Goal: Information Seeking & Learning: Learn about a topic

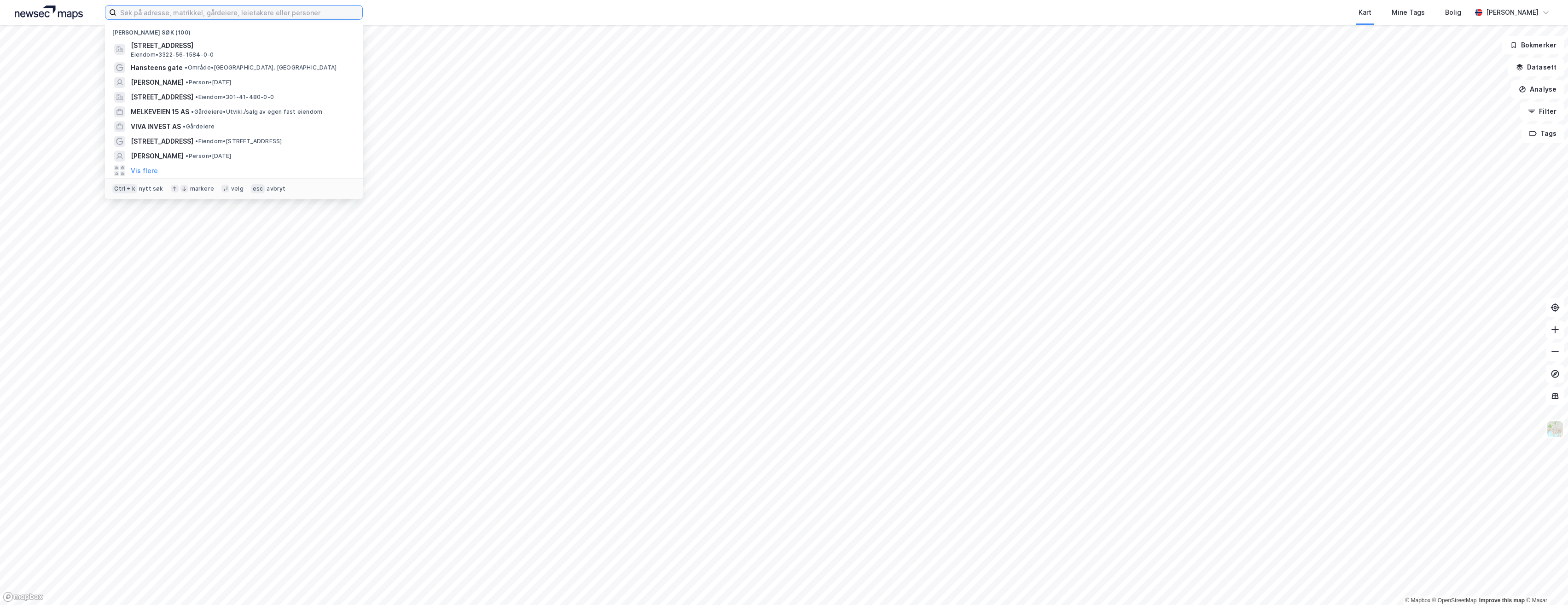
click at [263, 13] on input at bounding box center [239, 12] width 246 height 14
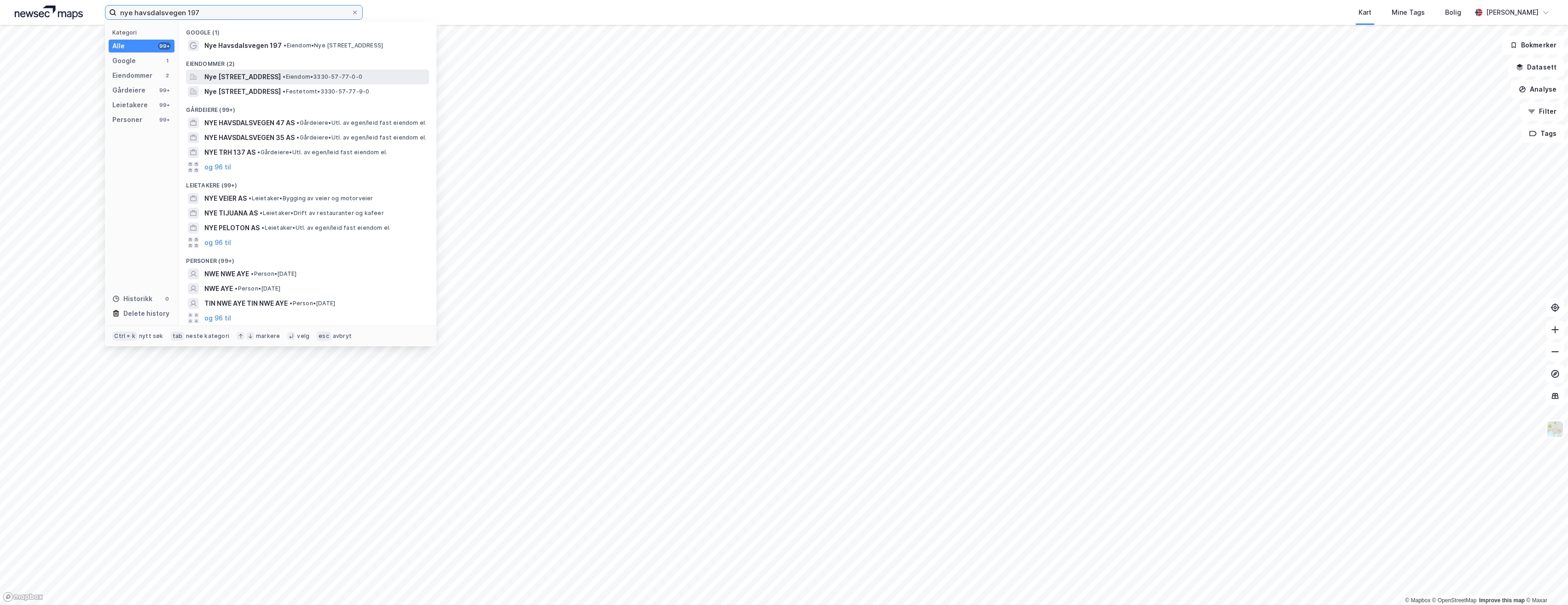
type input "nye havsdalsvegen 197"
click at [255, 75] on span "Nye [STREET_ADDRESS]" at bounding box center [243, 77] width 77 height 11
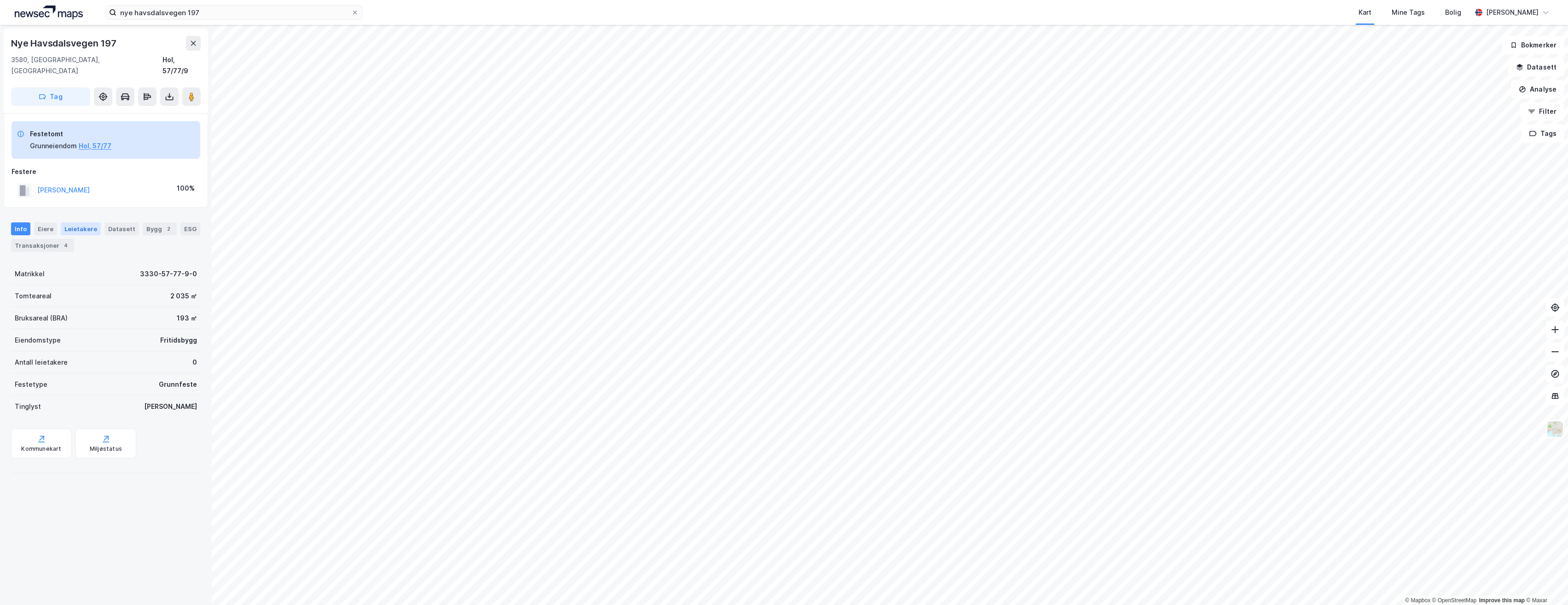
click at [72, 222] on div "Leietakere" at bounding box center [81, 228] width 40 height 13
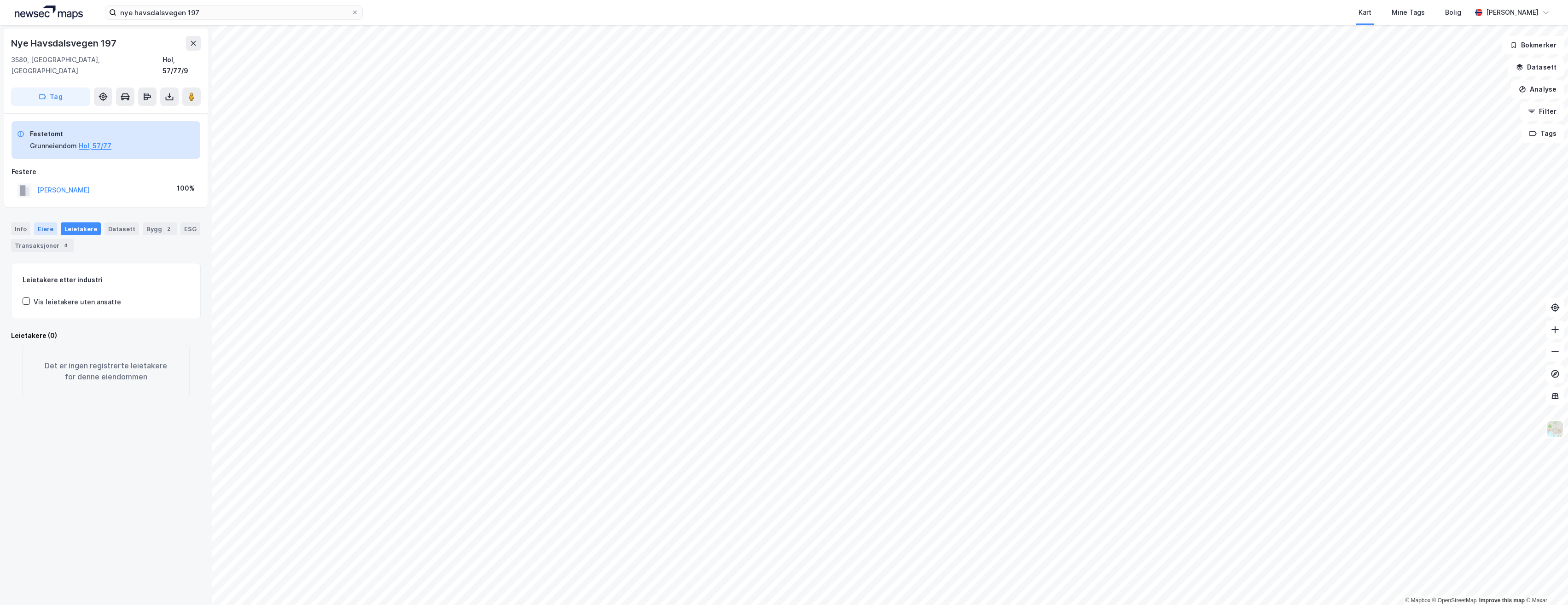
click at [51, 222] on div "Eiere" at bounding box center [46, 228] width 23 height 13
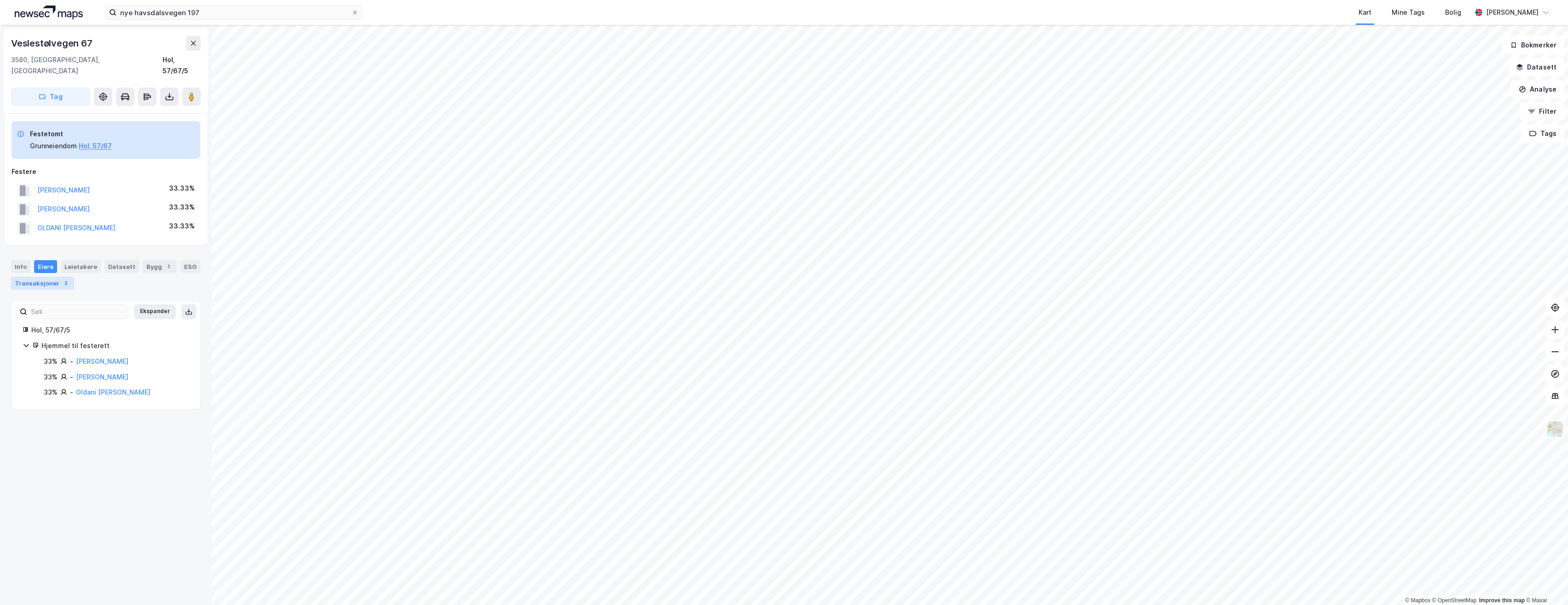
click at [37, 277] on div "Transaksjoner 2" at bounding box center [43, 283] width 63 height 13
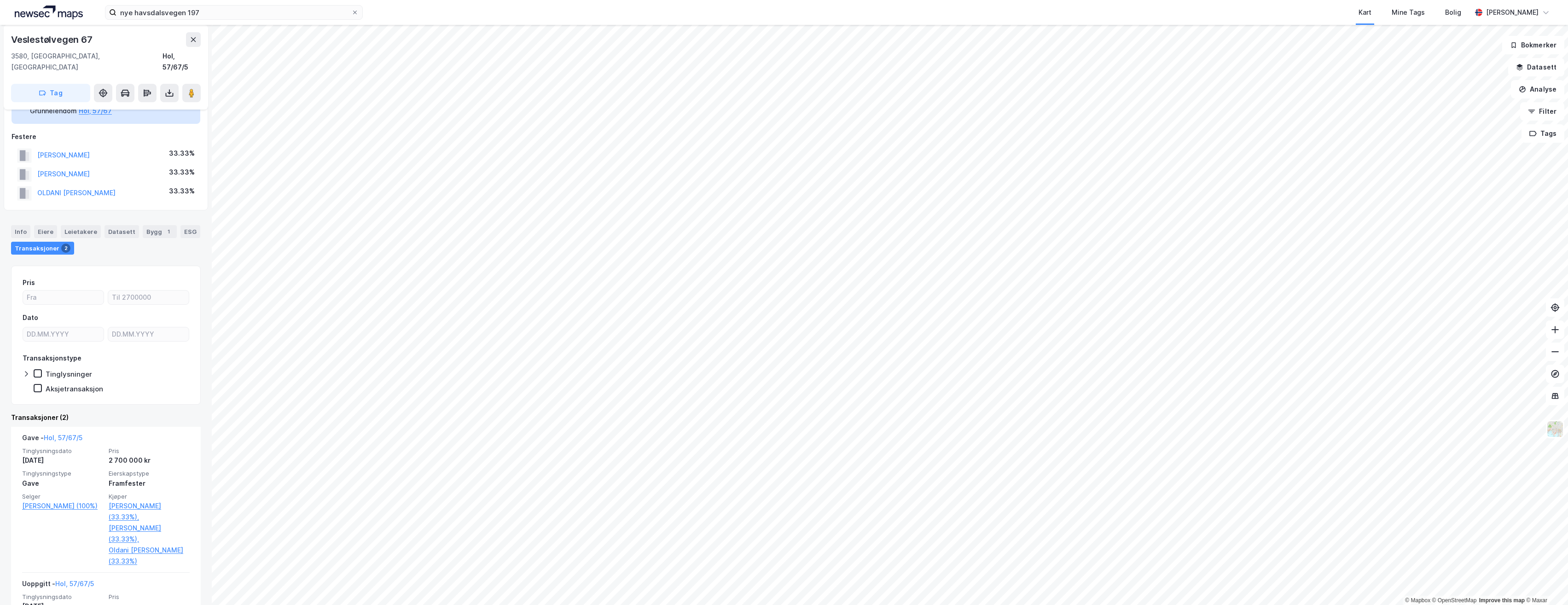
scroll to position [92, 0]
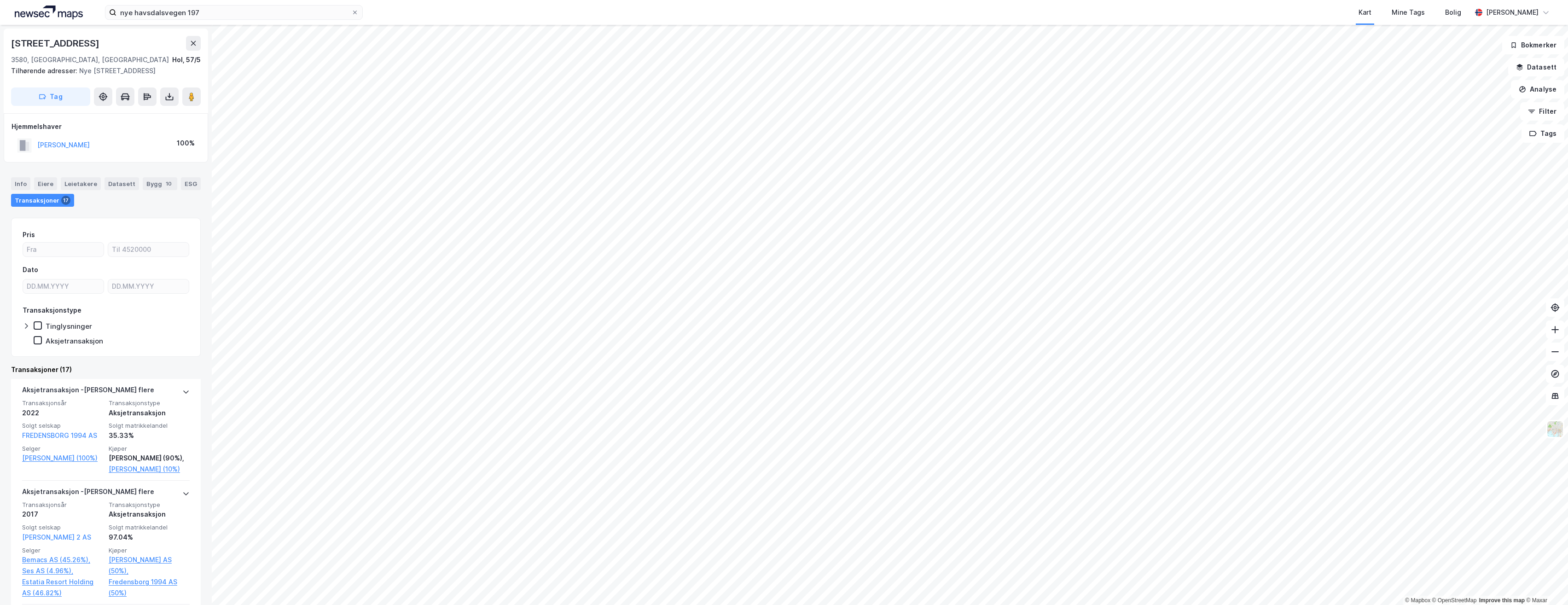
click at [711, 604] on html "nye havsdalsvegen 197 Kart Mine Tags Bolig [PERSON_NAME] © Mapbox © OpenStreetM…" at bounding box center [784, 302] width 1568 height 605
